Goal: Task Accomplishment & Management: Manage account settings

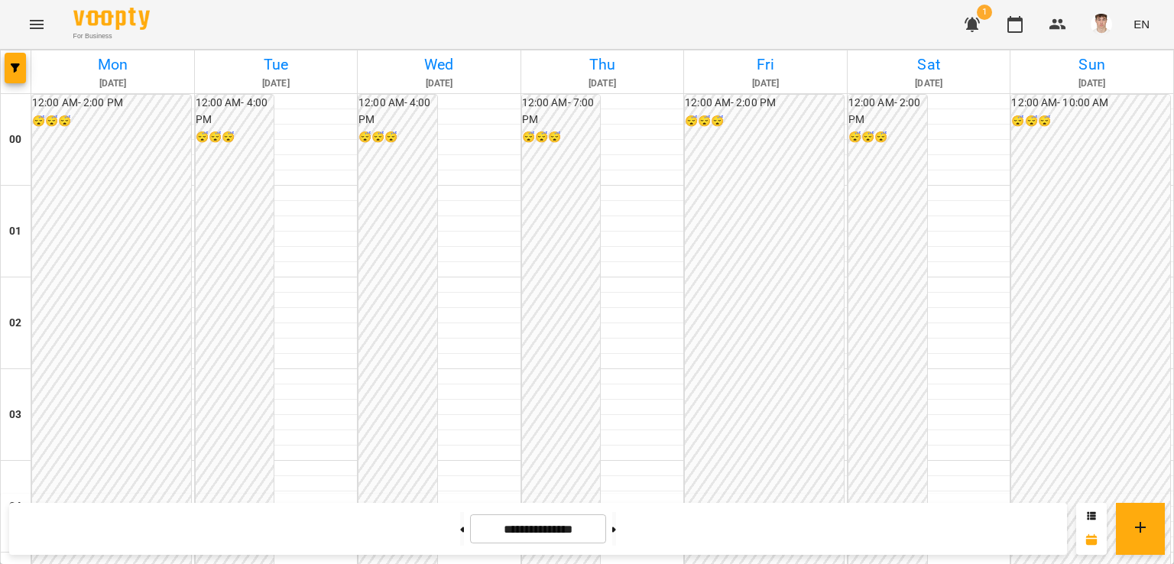
scroll to position [1571, 0]
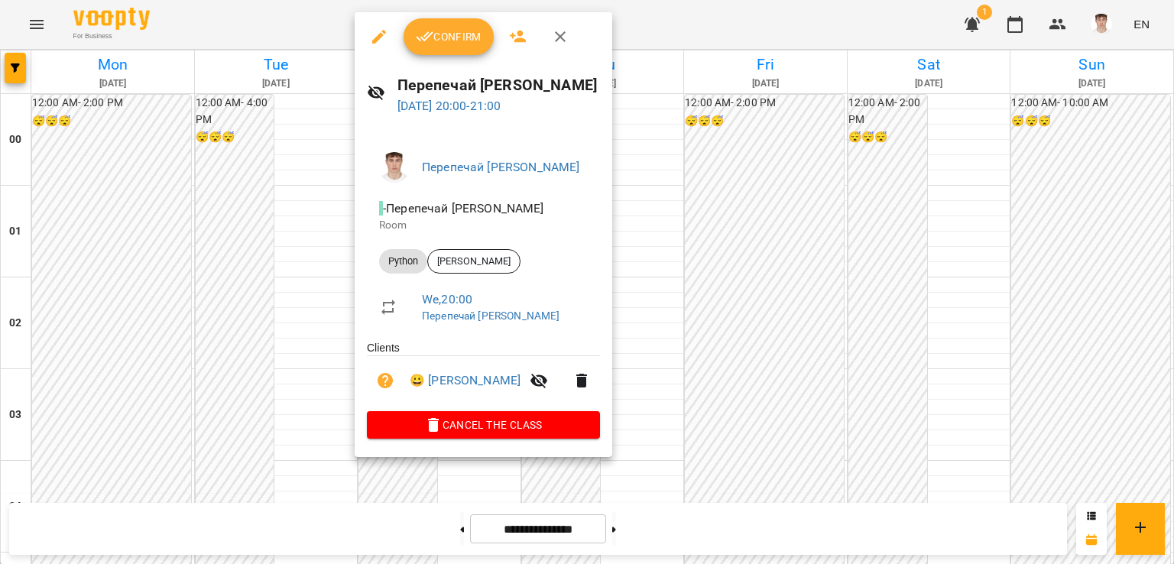
click at [446, 37] on span "Confirm" at bounding box center [449, 37] width 66 height 18
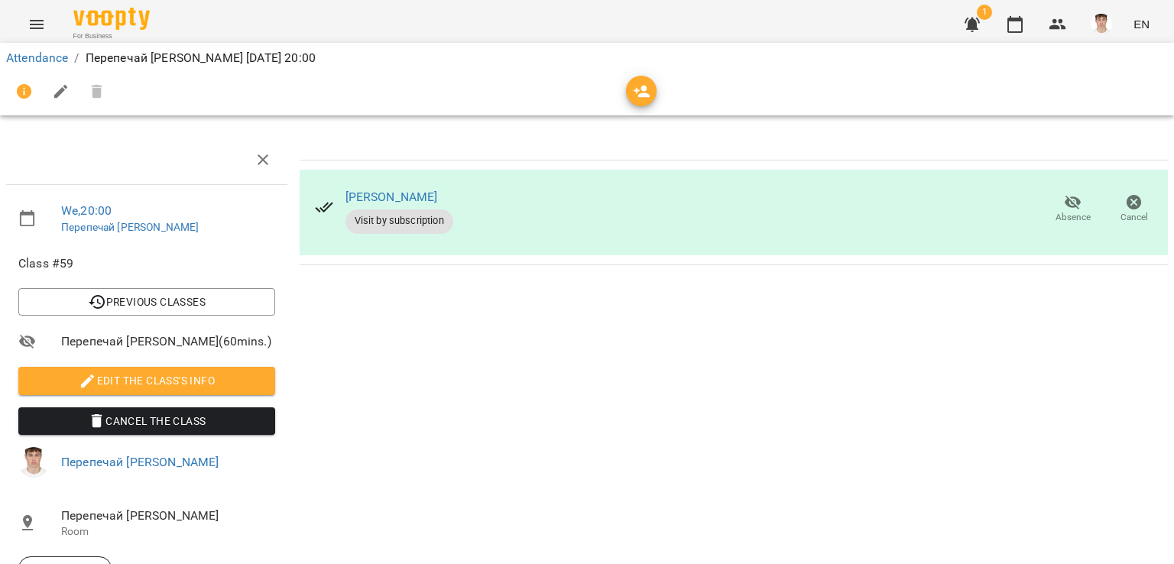
click at [71, 371] on button "Edit the class's Info" at bounding box center [146, 381] width 257 height 28
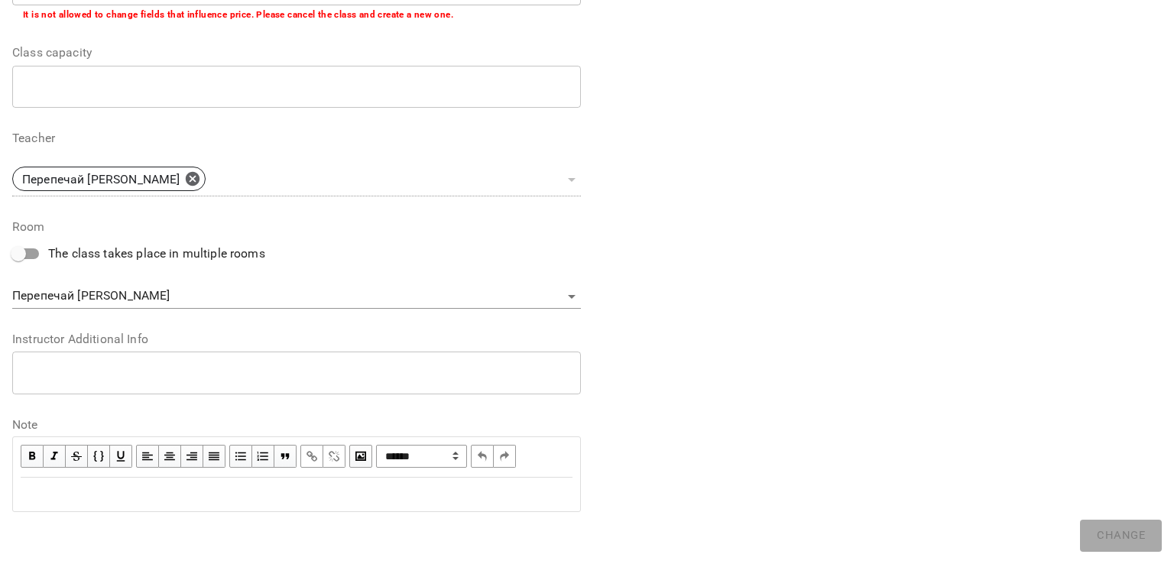
scroll to position [373, 0]
click at [85, 382] on div "* ​" at bounding box center [296, 370] width 569 height 43
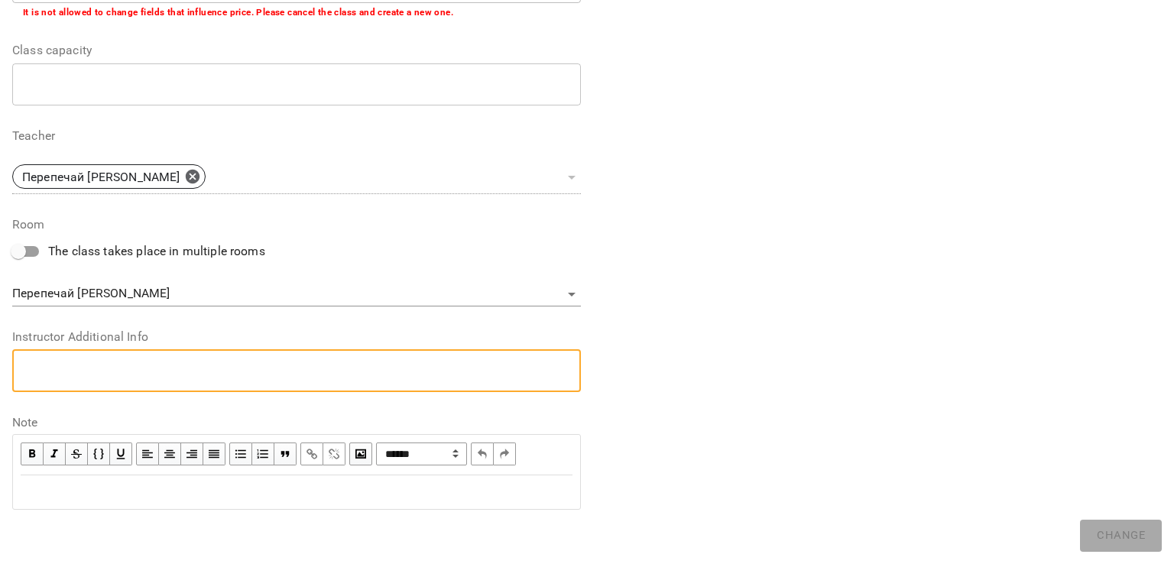
click at [106, 363] on textarea at bounding box center [296, 370] width 547 height 15
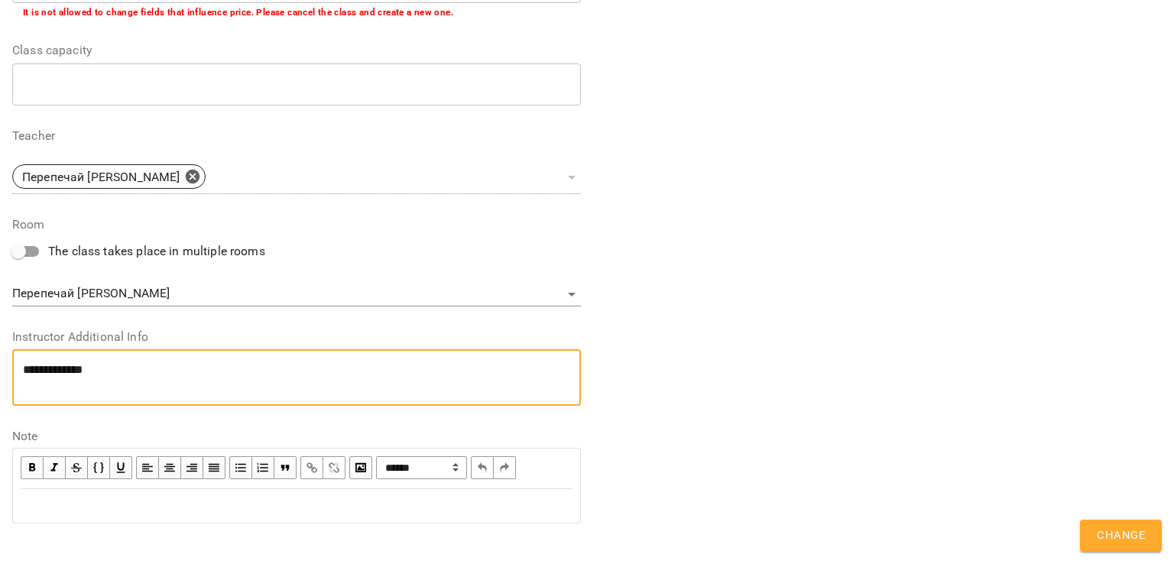
scroll to position [0, 0]
type textarea "**********"
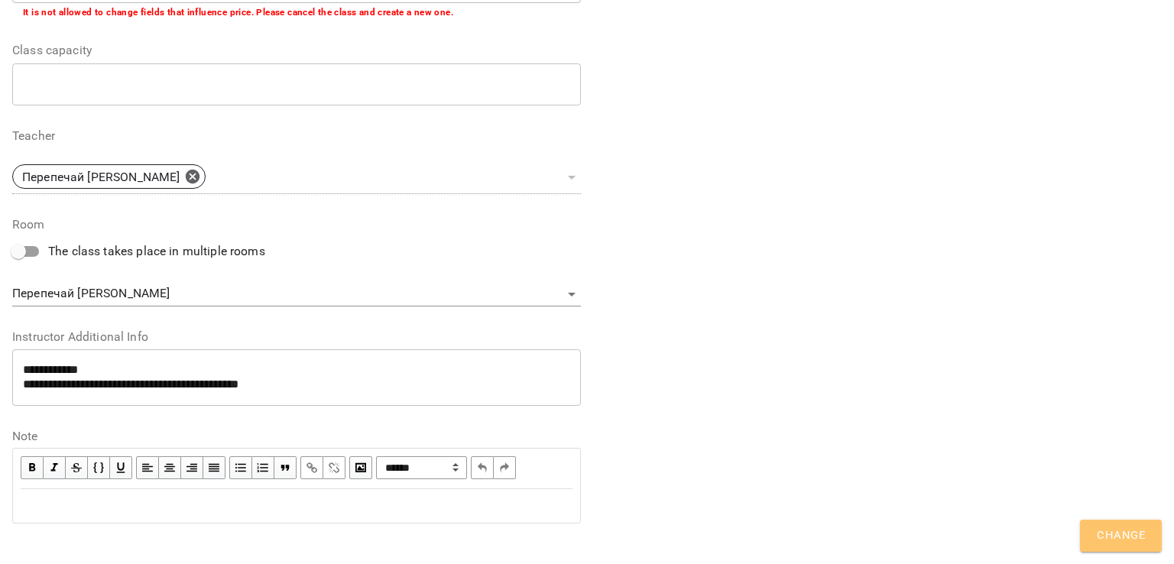
click at [1129, 529] on span "Change" at bounding box center [1121, 536] width 48 height 20
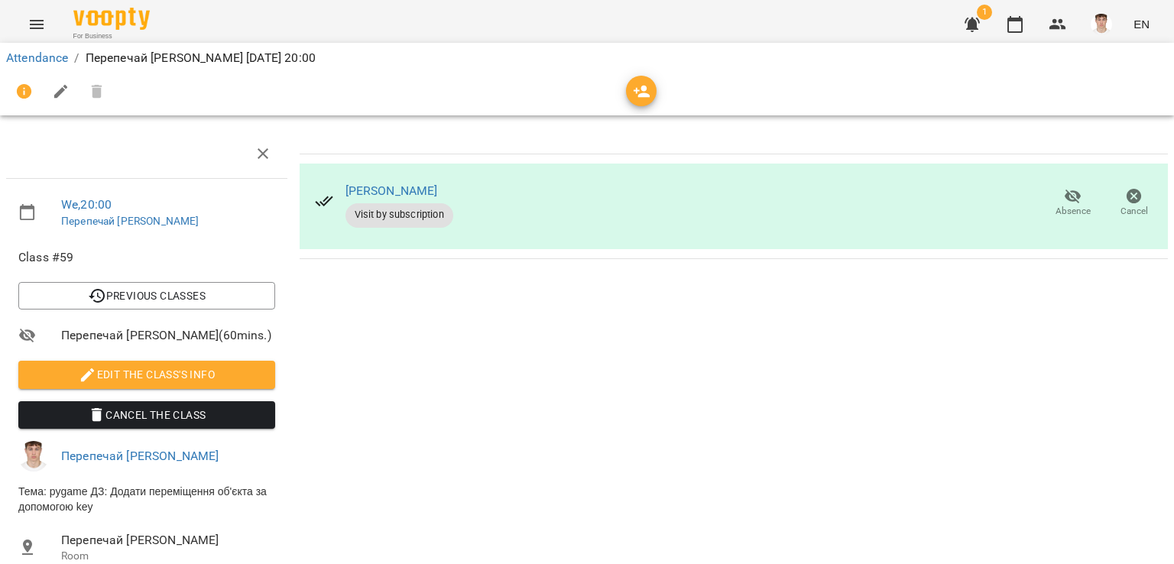
scroll to position [161, 0]
click at [1018, 18] on icon "button" at bounding box center [1015, 24] width 15 height 17
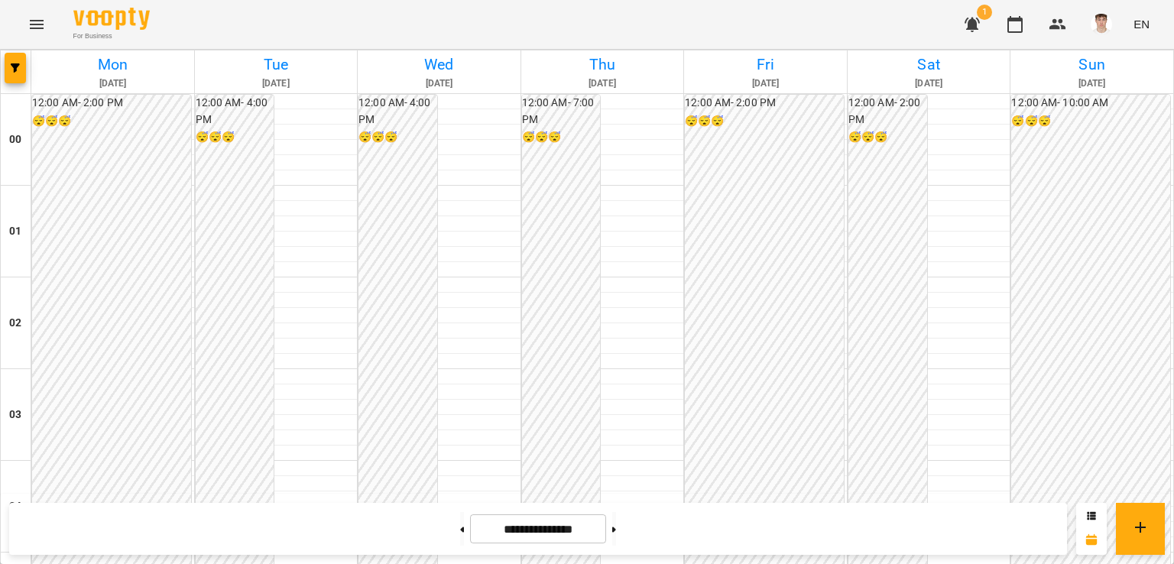
scroll to position [1648, 0]
